Goal: Task Accomplishment & Management: Manage account settings

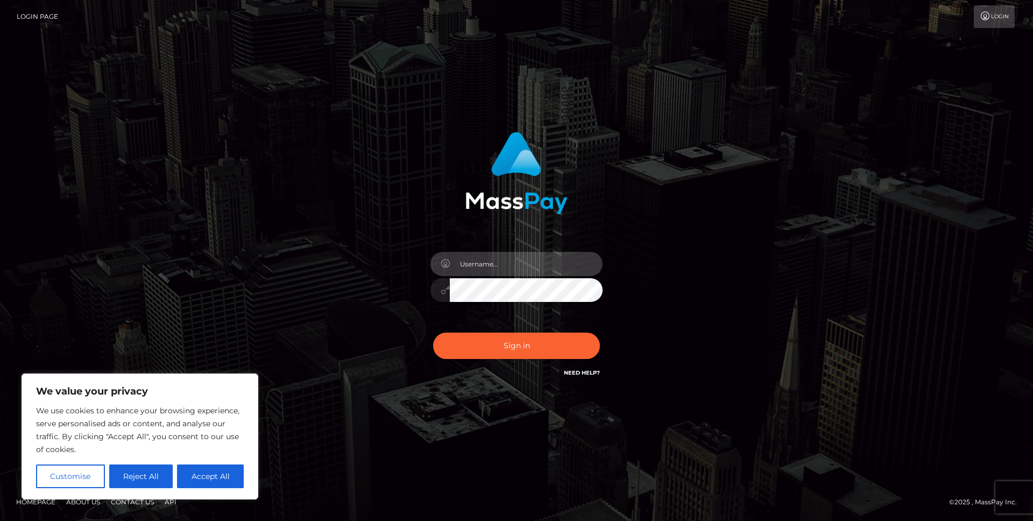
click at [474, 257] on input "text" at bounding box center [526, 264] width 153 height 24
type input "[PERSON_NAME].newrich"
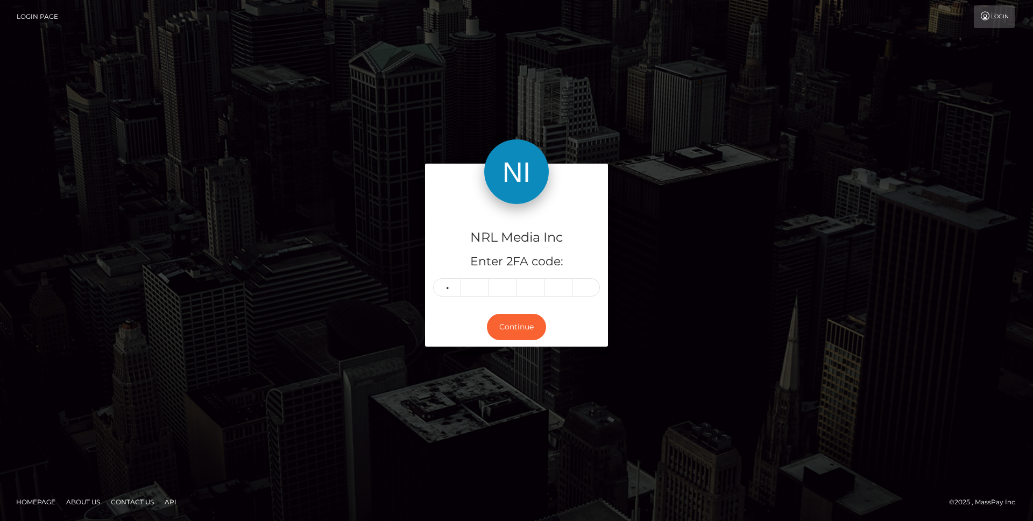
type input "4"
type input "5"
type input "0"
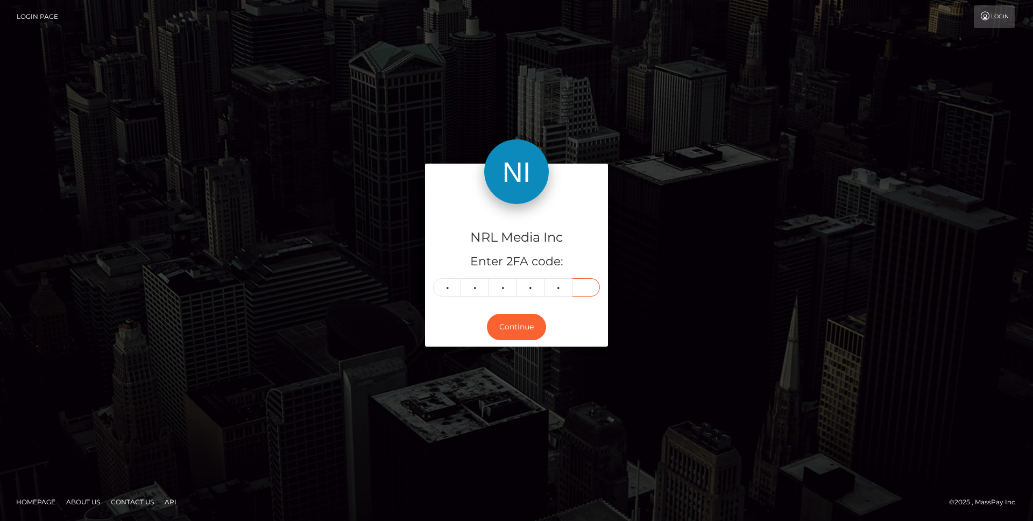
type input "3"
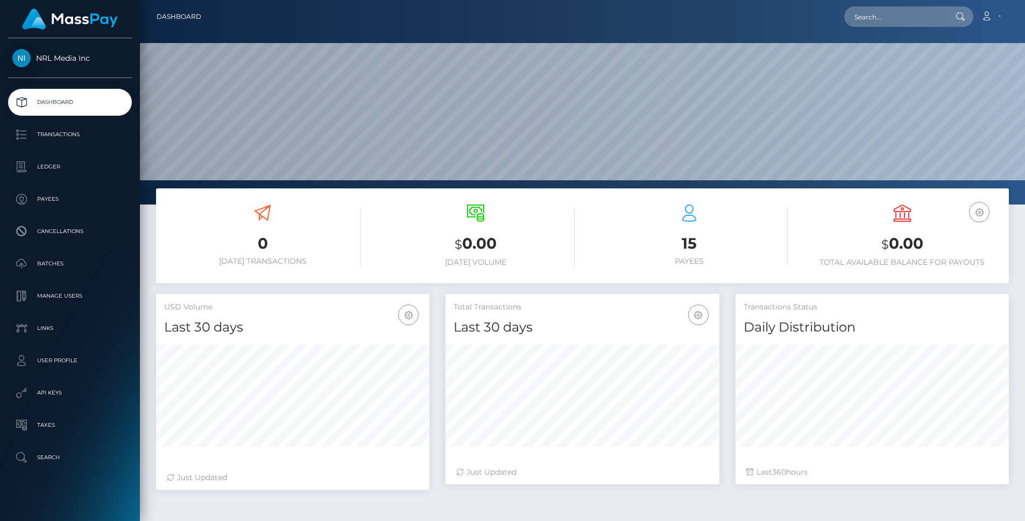
scroll to position [190, 273]
click at [68, 295] on p "Manage Users" at bounding box center [69, 296] width 115 height 16
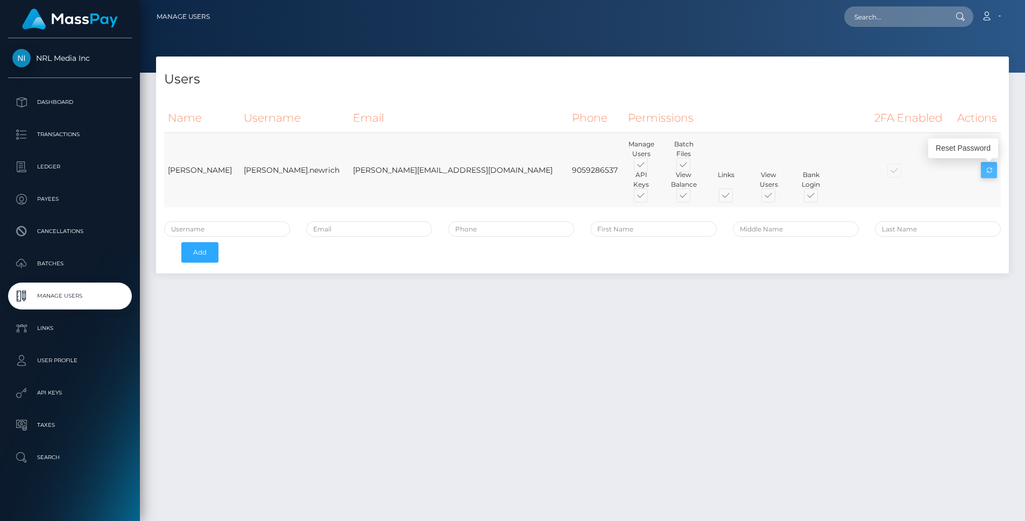
click at [993, 171] on icon at bounding box center [988, 170] width 13 height 13
